Goal: Transaction & Acquisition: Subscribe to service/newsletter

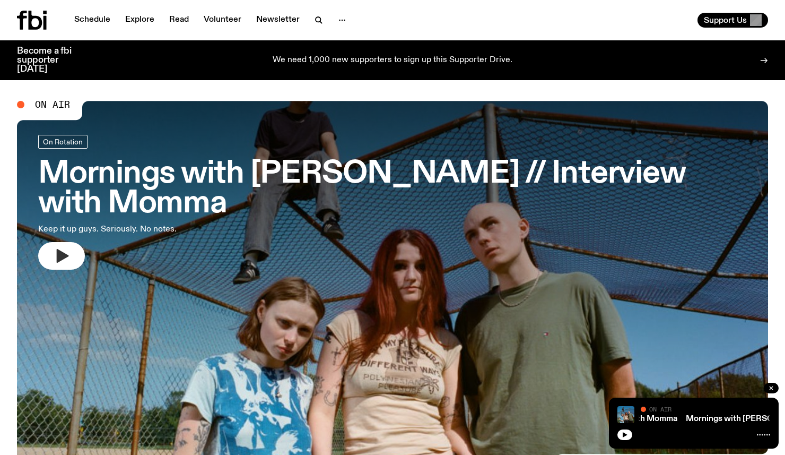
click at [59, 256] on icon "button" at bounding box center [63, 256] width 12 height 14
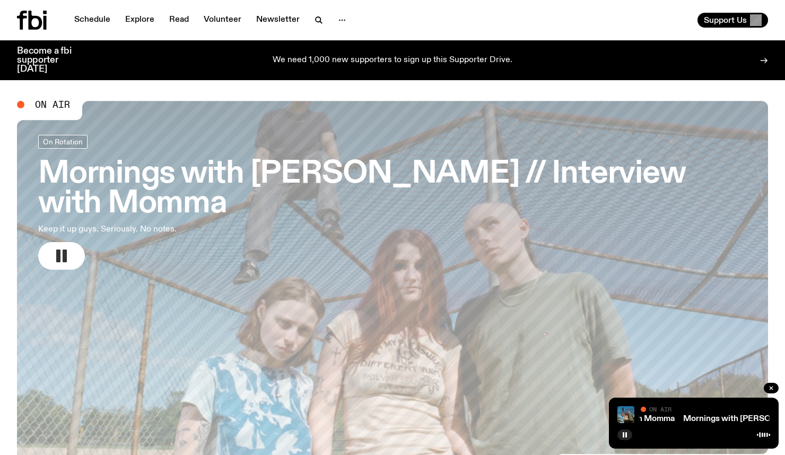
click at [411, 16] on div "Support Us" at bounding box center [582, 20] width 371 height 15
click at [524, 26] on div "Support Us" at bounding box center [582, 20] width 371 height 15
click at [506, 30] on div "Schedule Explore Read Volunteer Newsletter Support Us" at bounding box center [392, 20] width 785 height 40
